Goal: Transaction & Acquisition: Purchase product/service

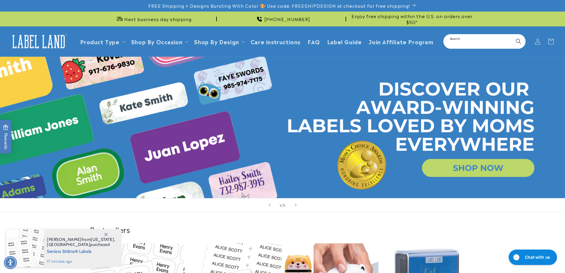
click at [484, 41] on input "Search" at bounding box center [484, 41] width 81 height 13
type input "**********"
click at [512, 35] on button "Search" at bounding box center [518, 41] width 13 height 13
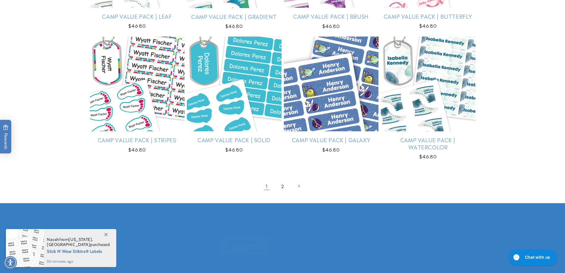
scroll to position [742, 0]
